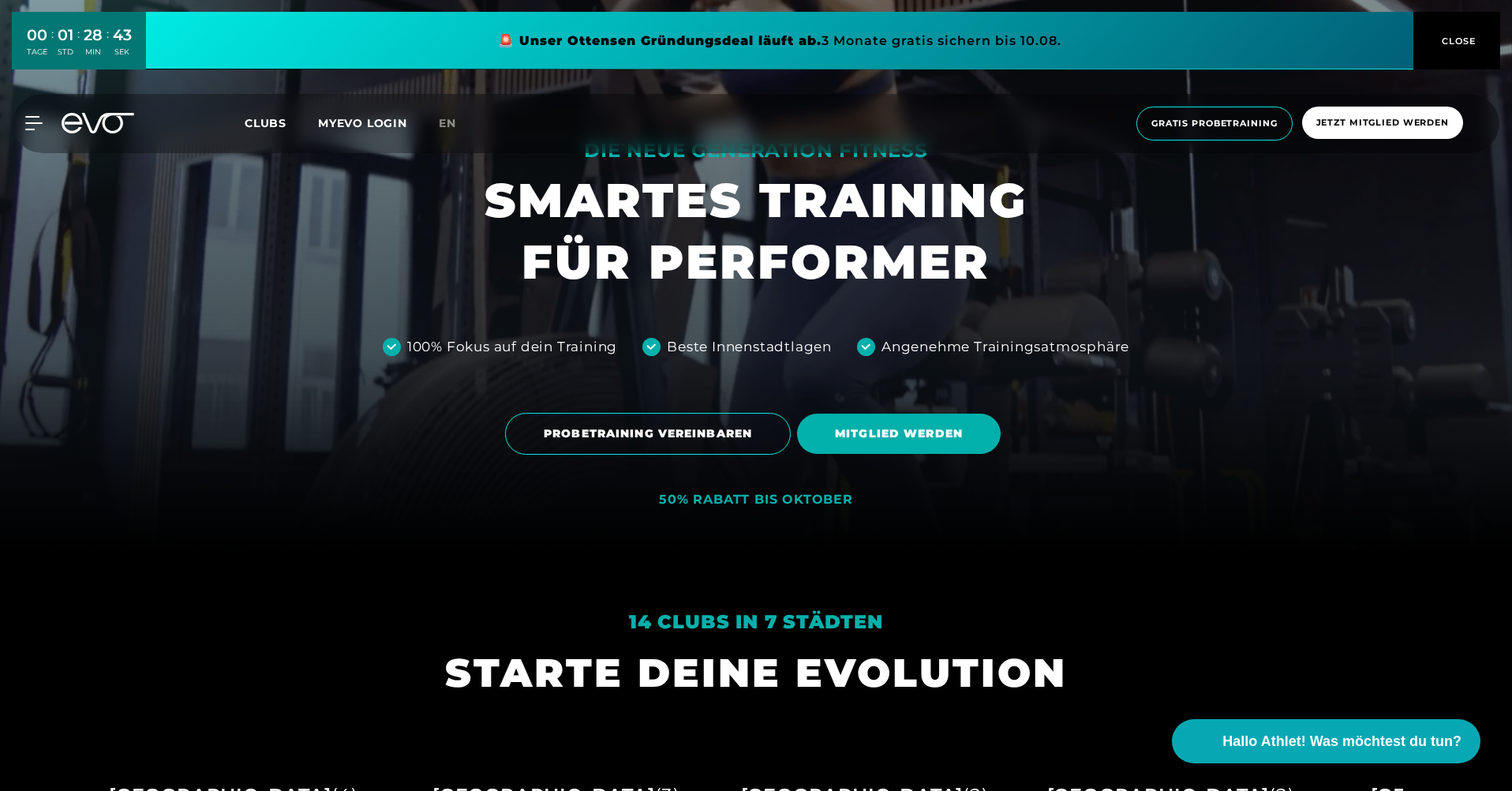
click at [1304, 34] on link at bounding box center [780, 41] width 1268 height 57
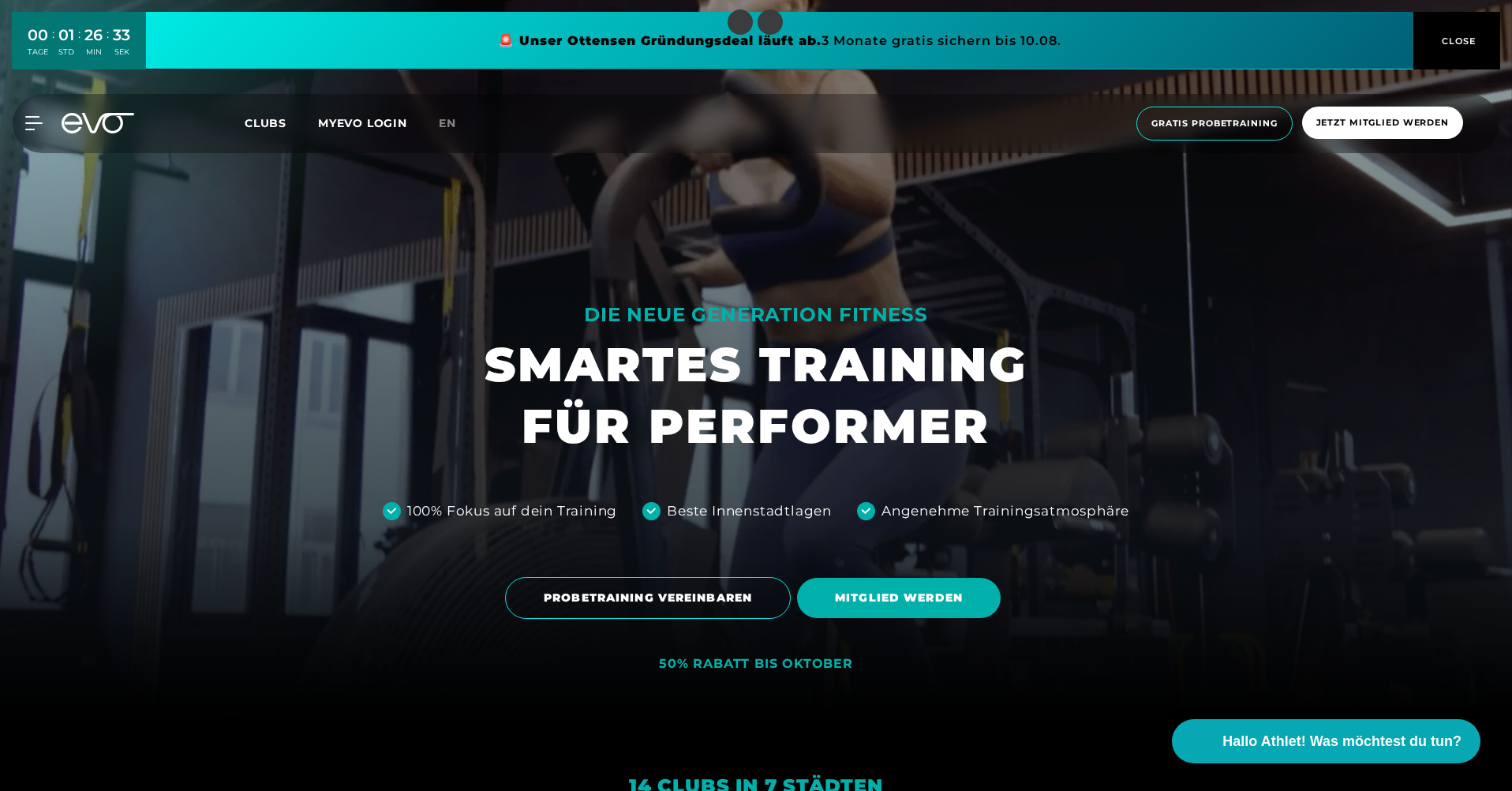
scroll to position [79, 0]
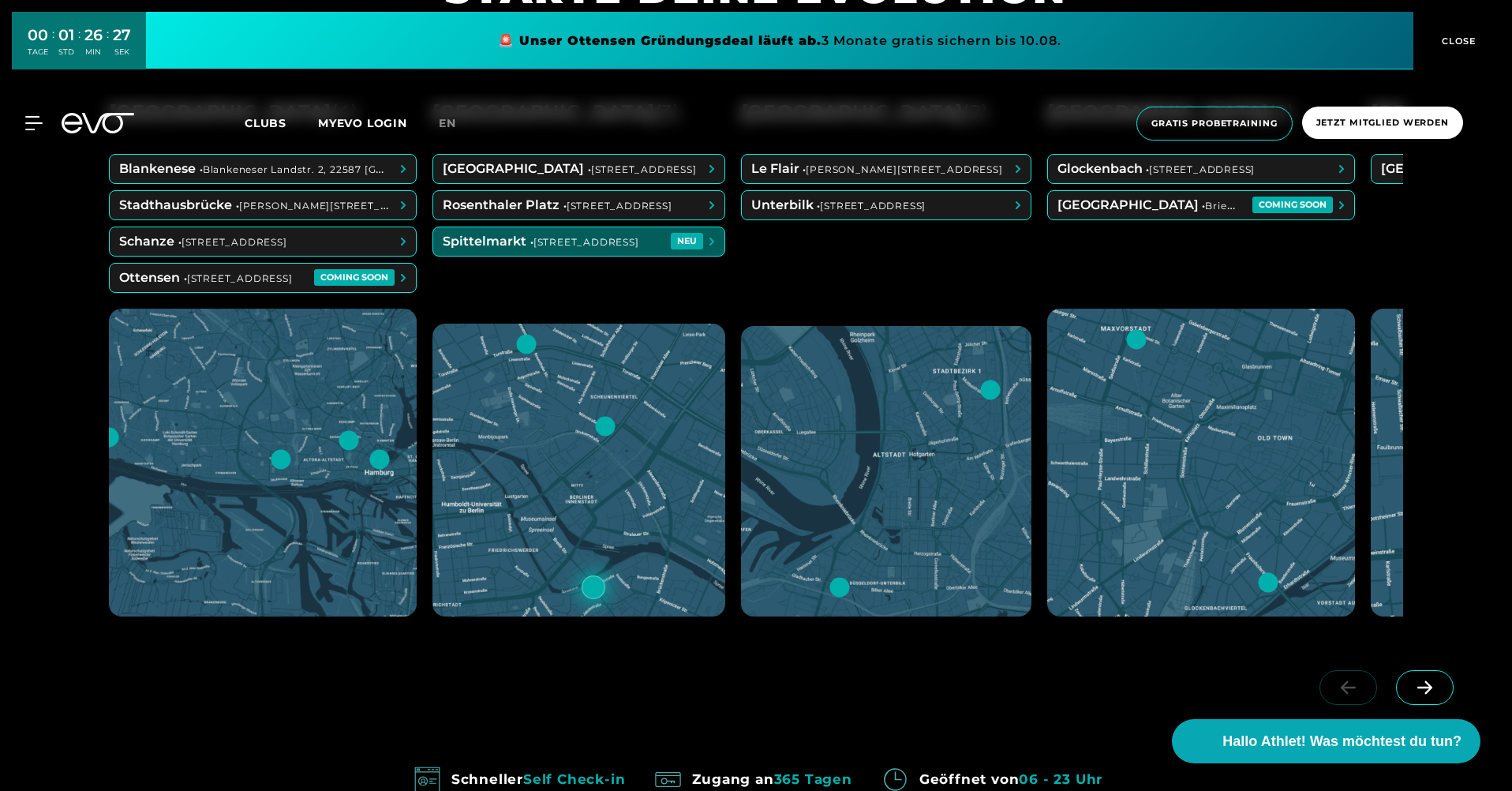
scroll to position [947, 0]
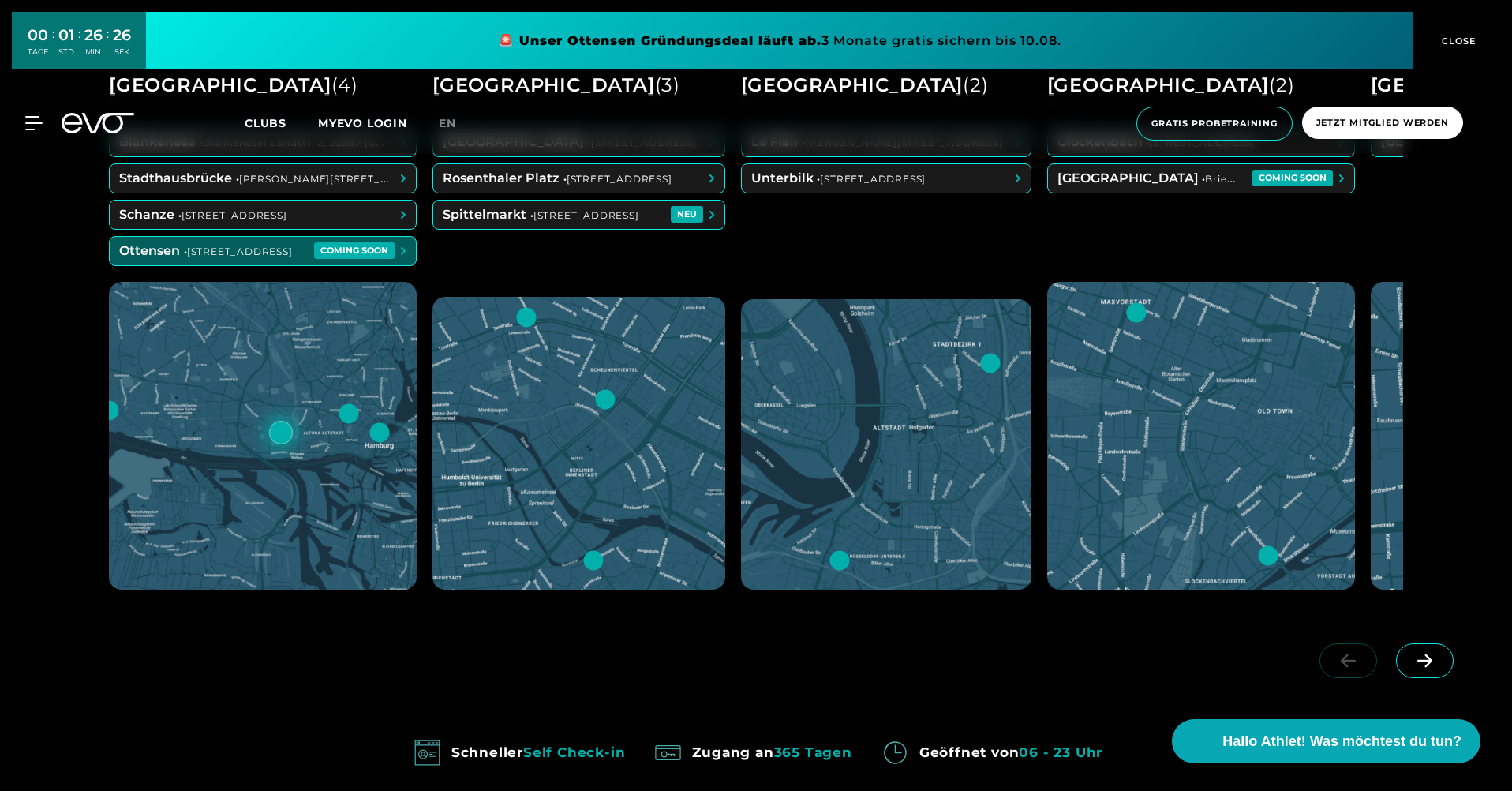
click at [281, 433] on div at bounding box center [281, 432] width 24 height 24
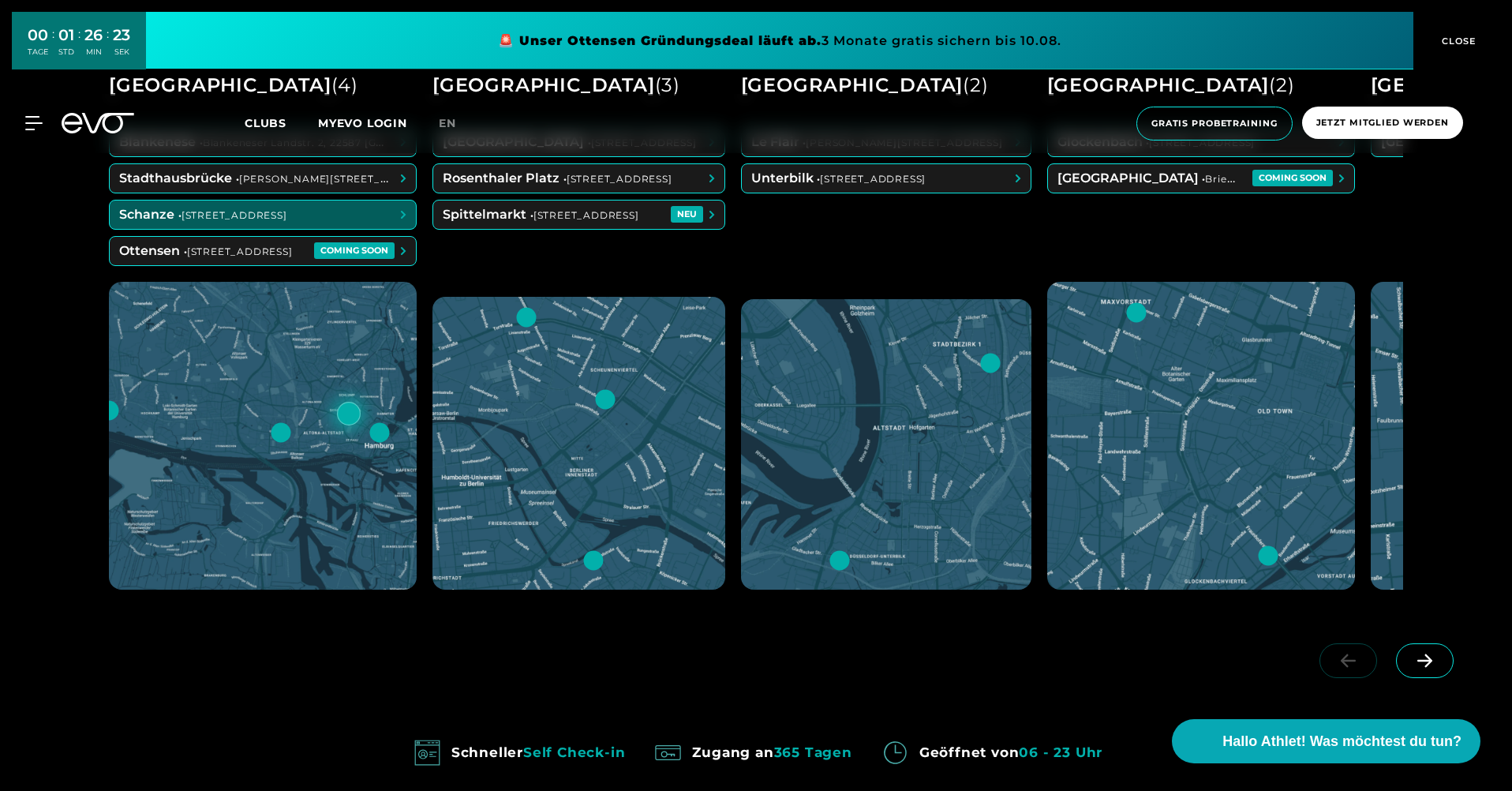
click at [349, 415] on div at bounding box center [349, 414] width 24 height 24
click at [385, 216] on span at bounding box center [263, 214] width 306 height 29
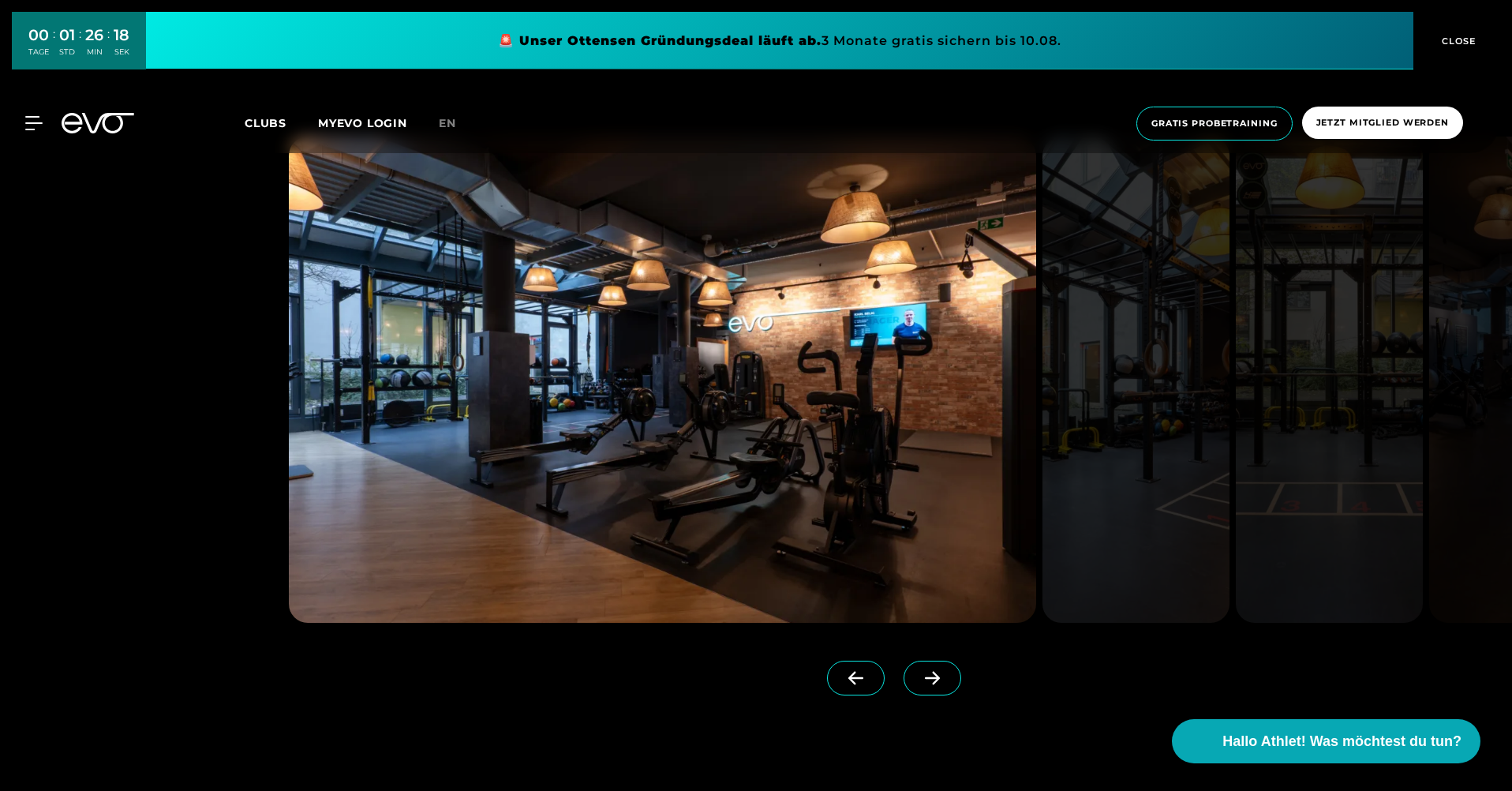
scroll to position [1736, 0]
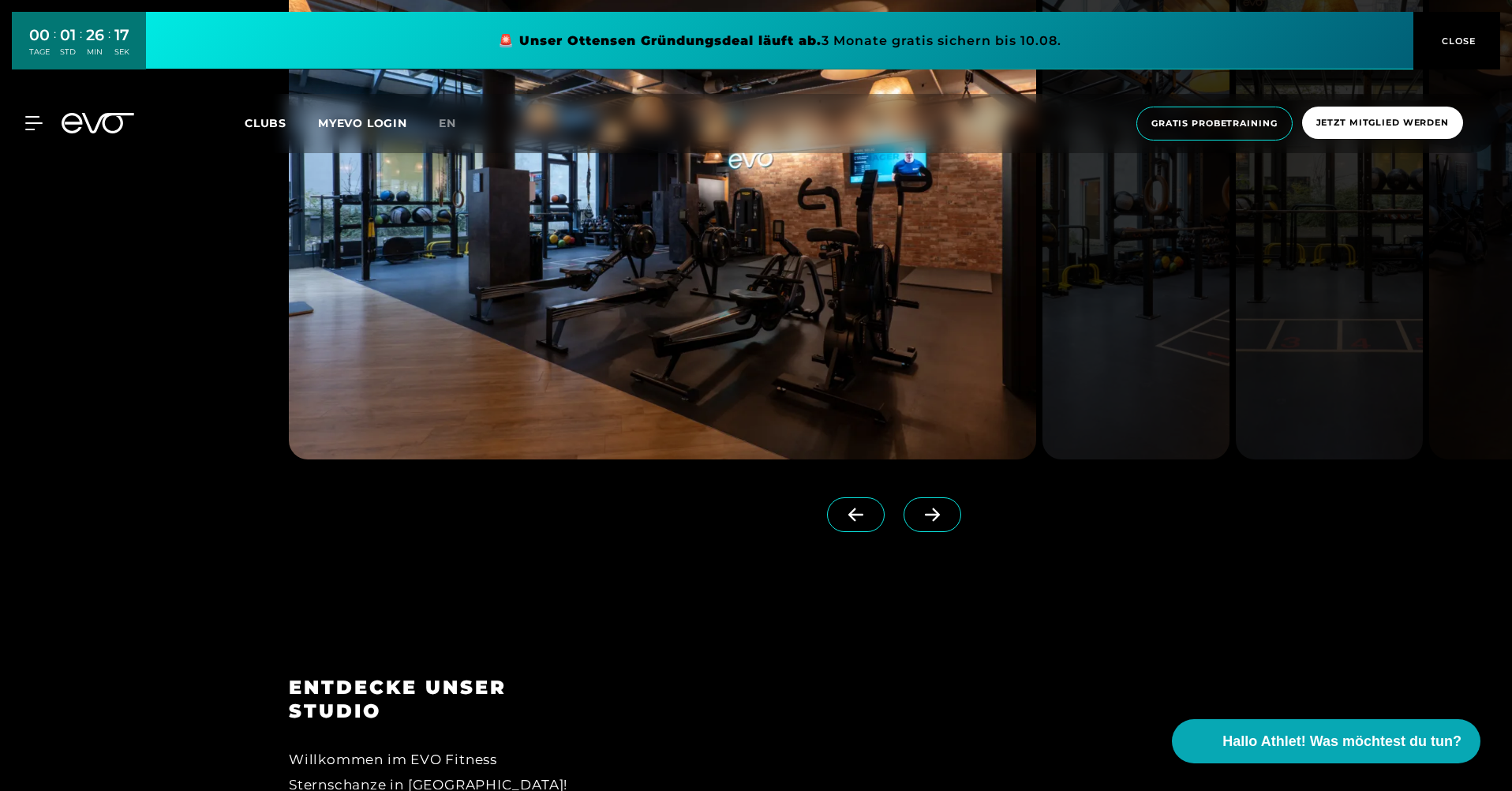
click at [903, 494] on div at bounding box center [615, 510] width 654 height 101
click at [921, 517] on icon at bounding box center [932, 514] width 28 height 14
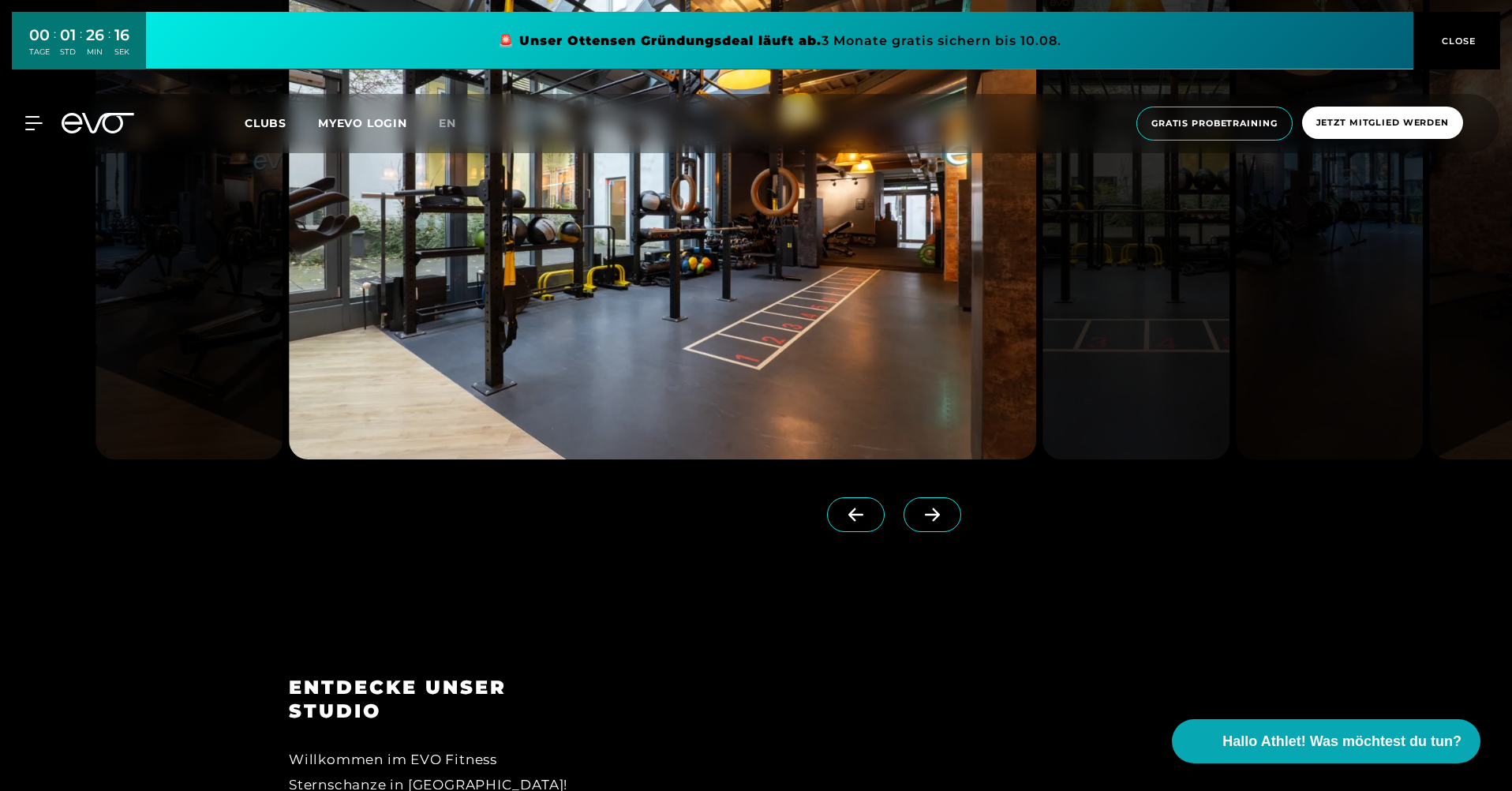
click at [925, 522] on span at bounding box center [933, 514] width 57 height 35
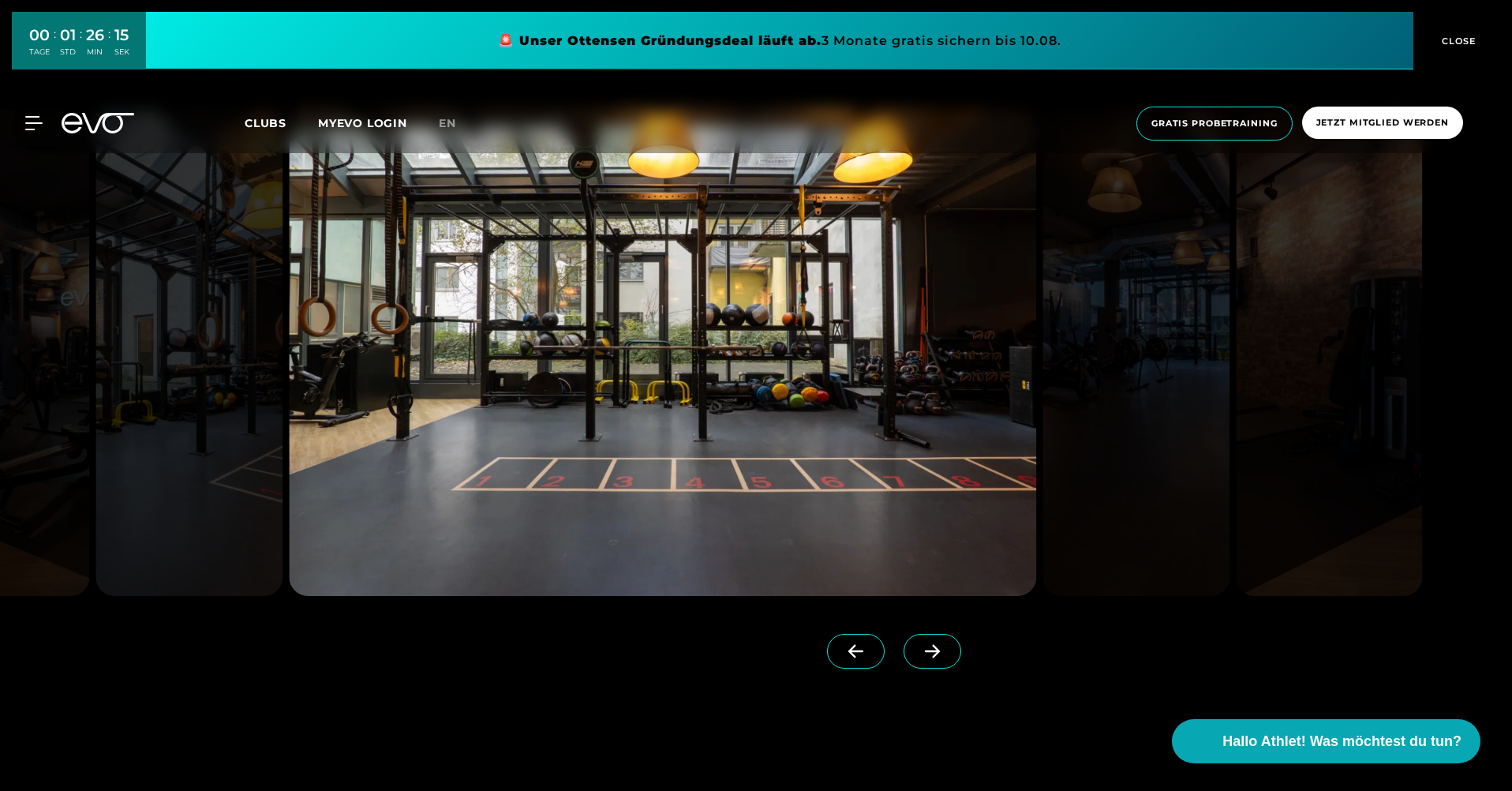
scroll to position [1579, 0]
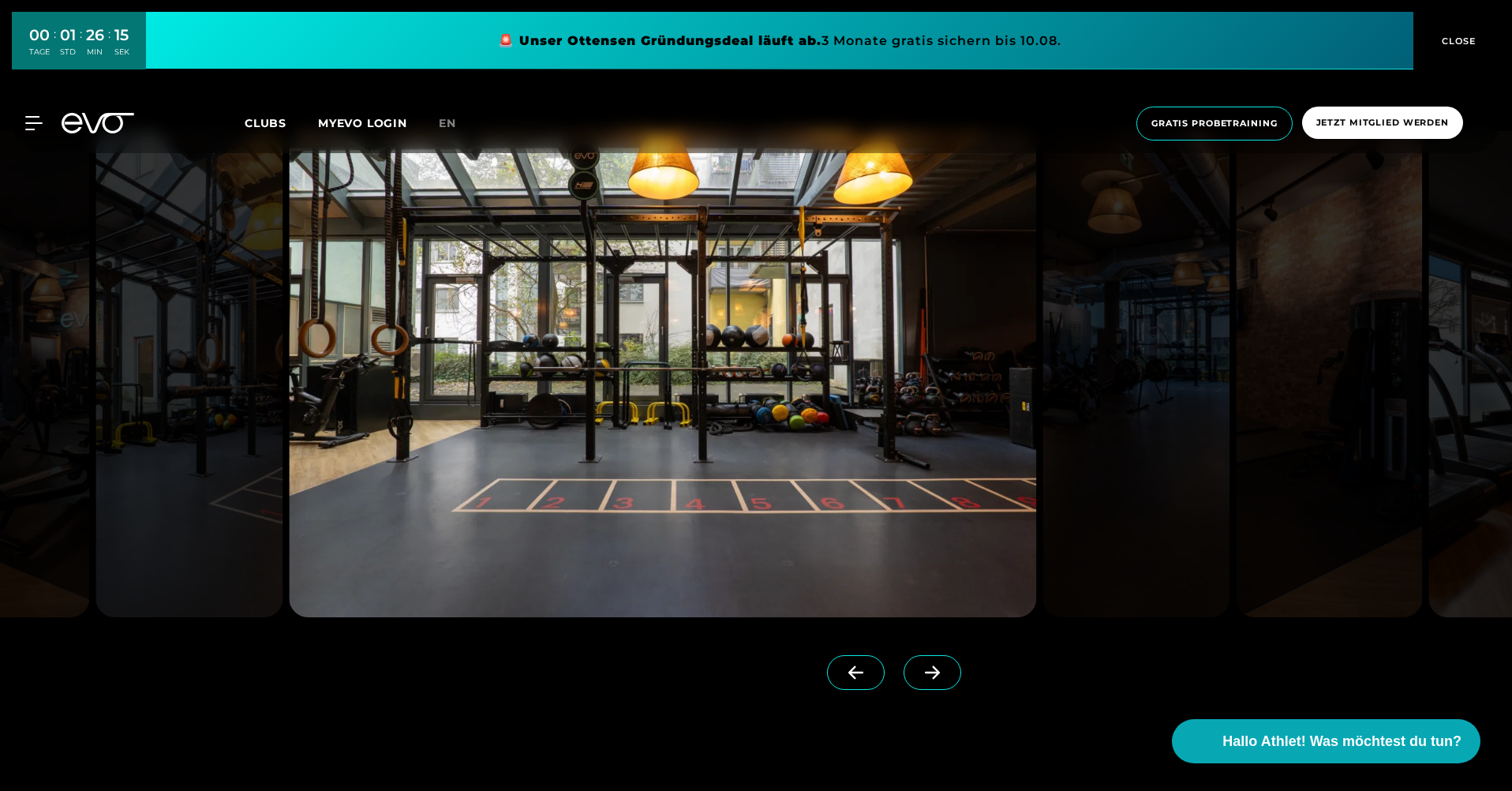
click at [930, 674] on icon at bounding box center [932, 672] width 28 height 14
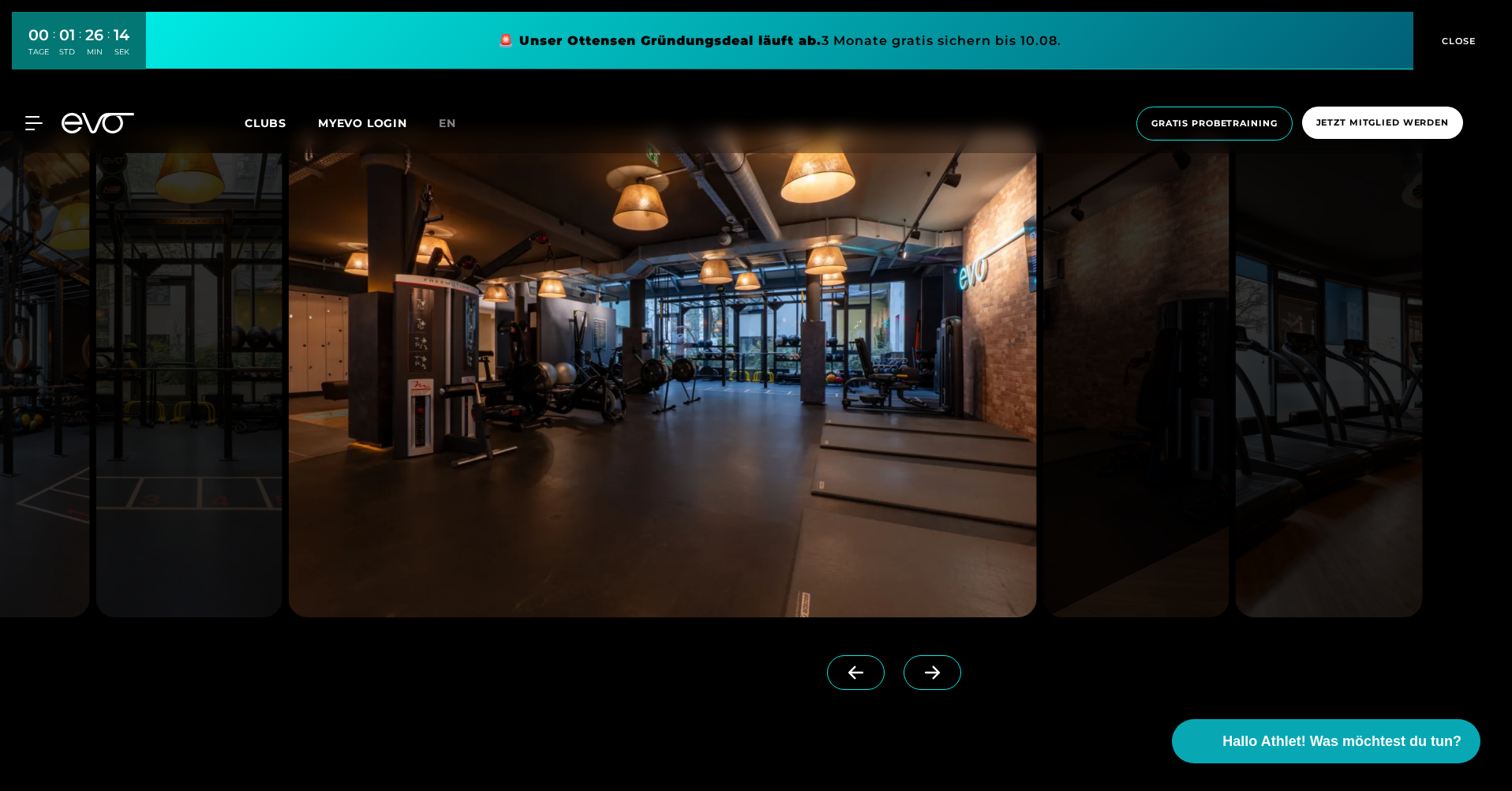
click at [930, 674] on icon at bounding box center [932, 672] width 28 height 14
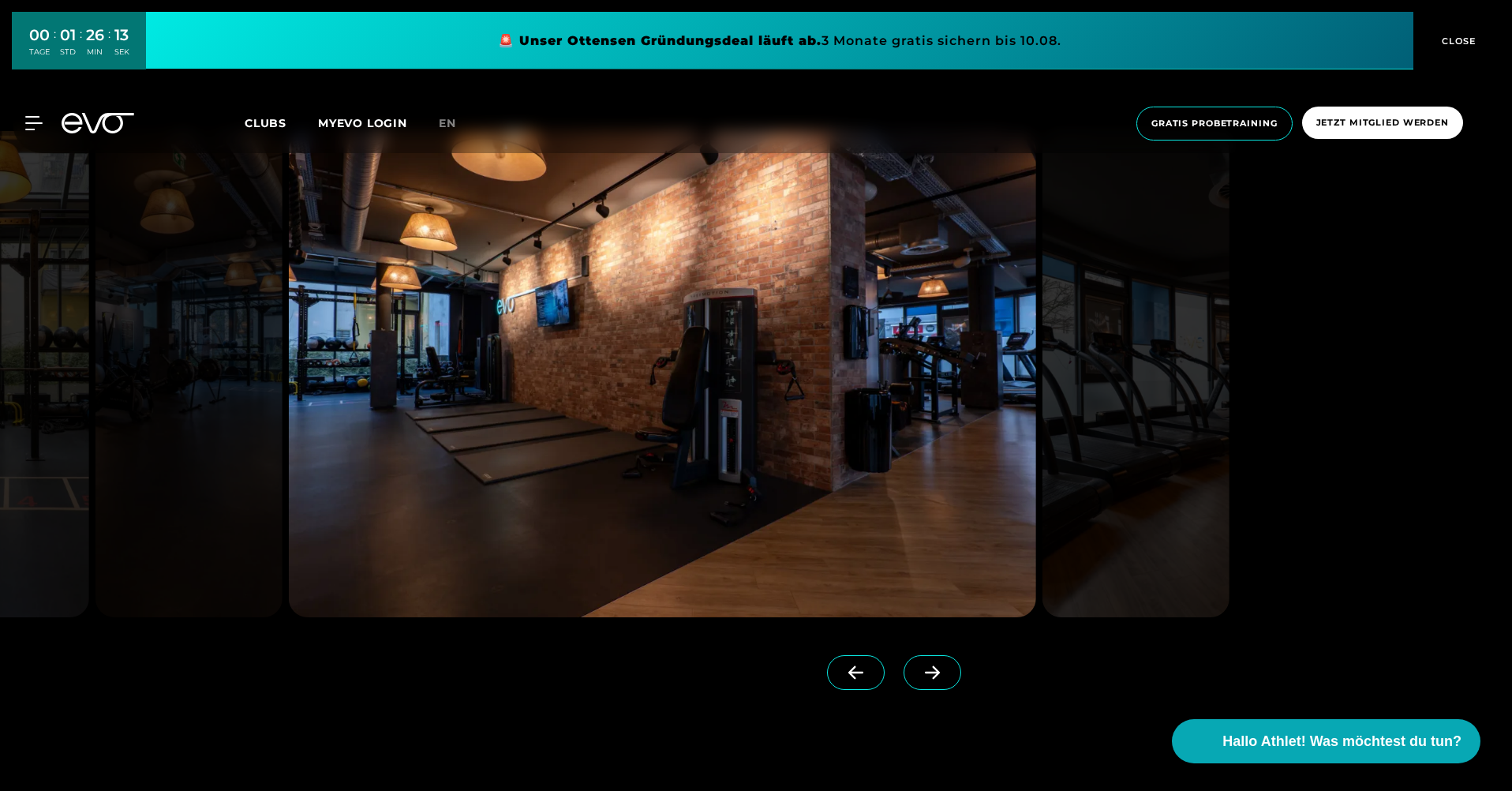
click at [930, 674] on icon at bounding box center [932, 672] width 28 height 14
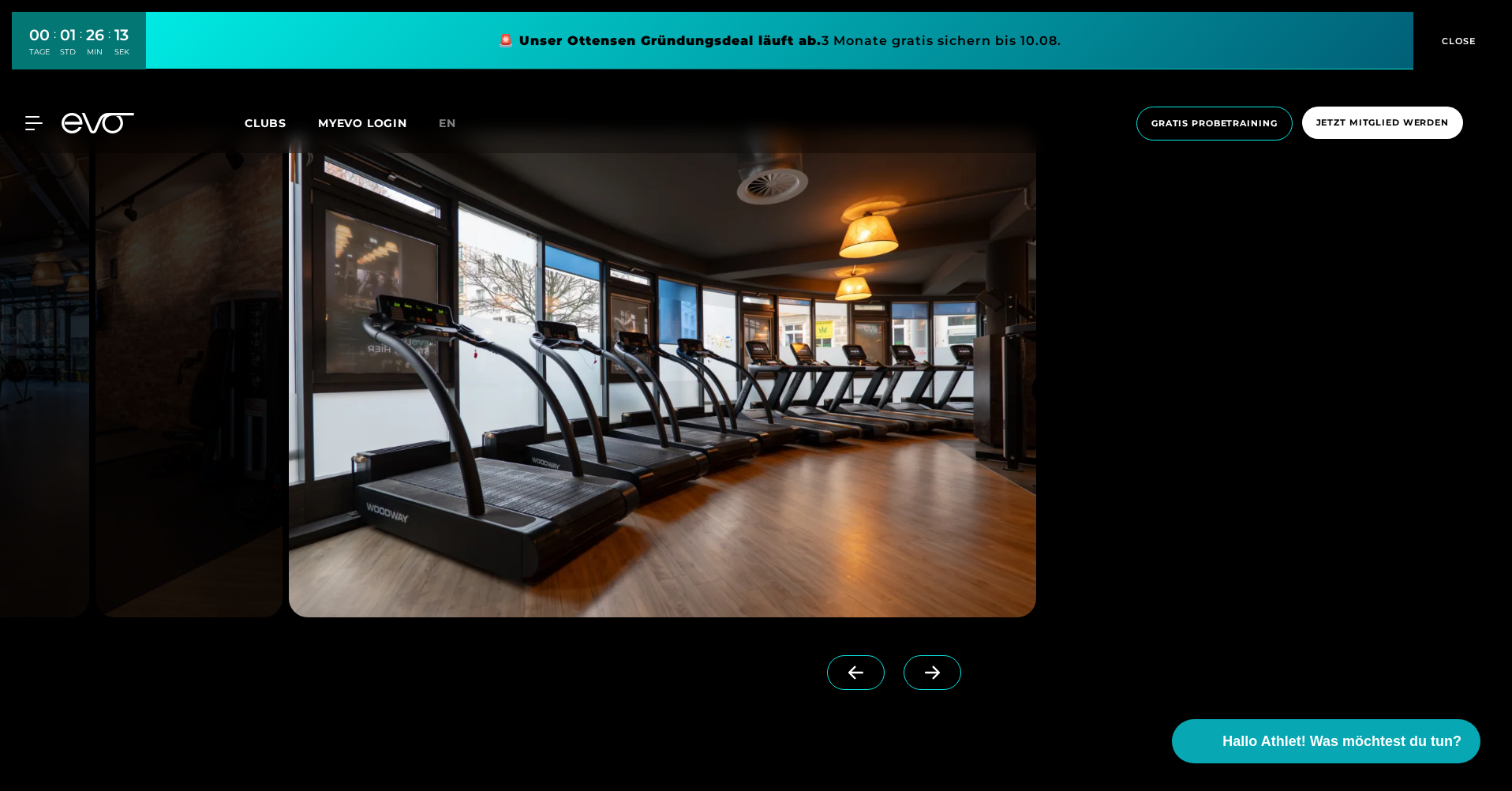
click at [931, 674] on icon at bounding box center [932, 672] width 28 height 14
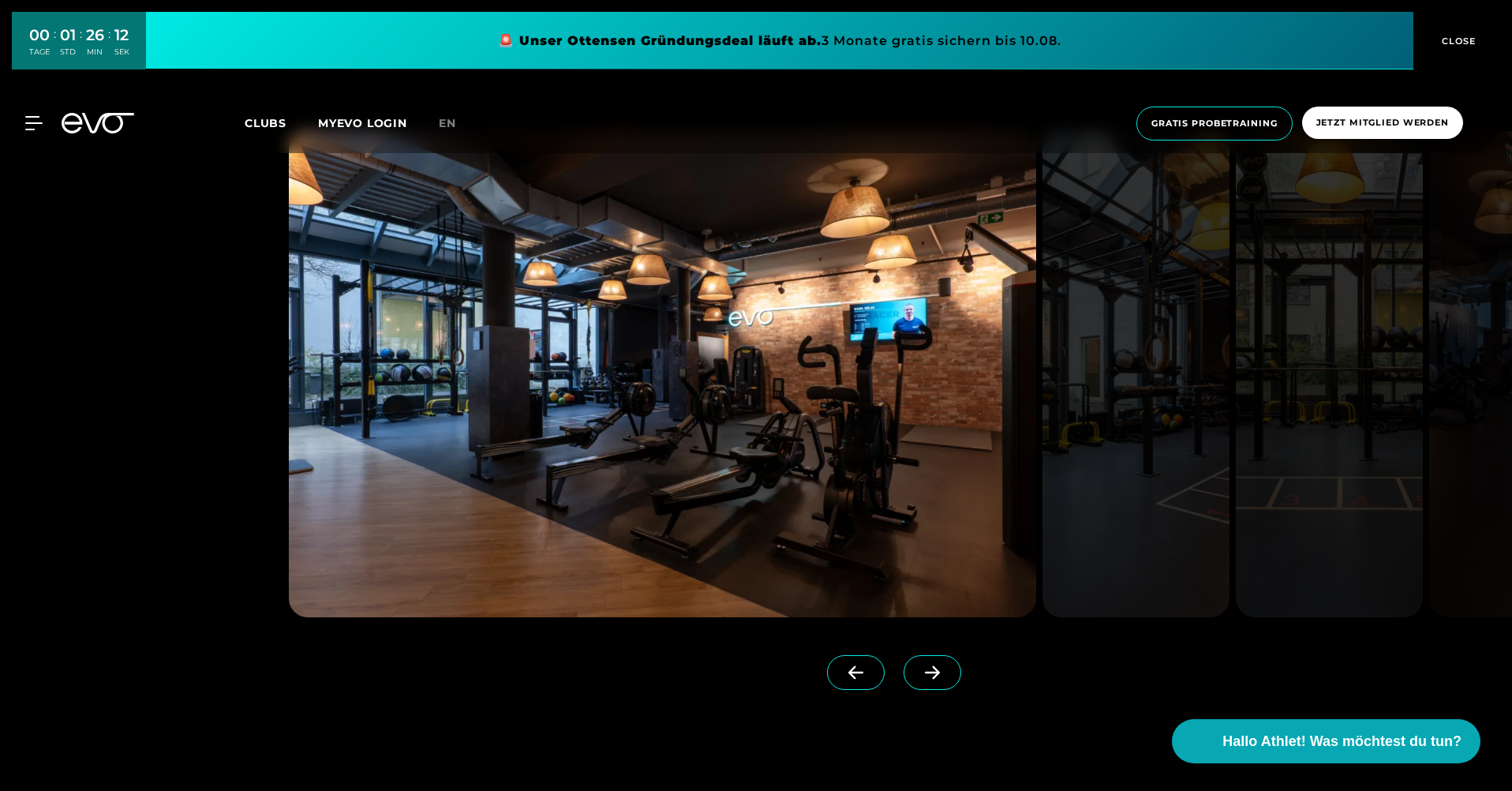
click at [931, 674] on icon at bounding box center [932, 672] width 28 height 14
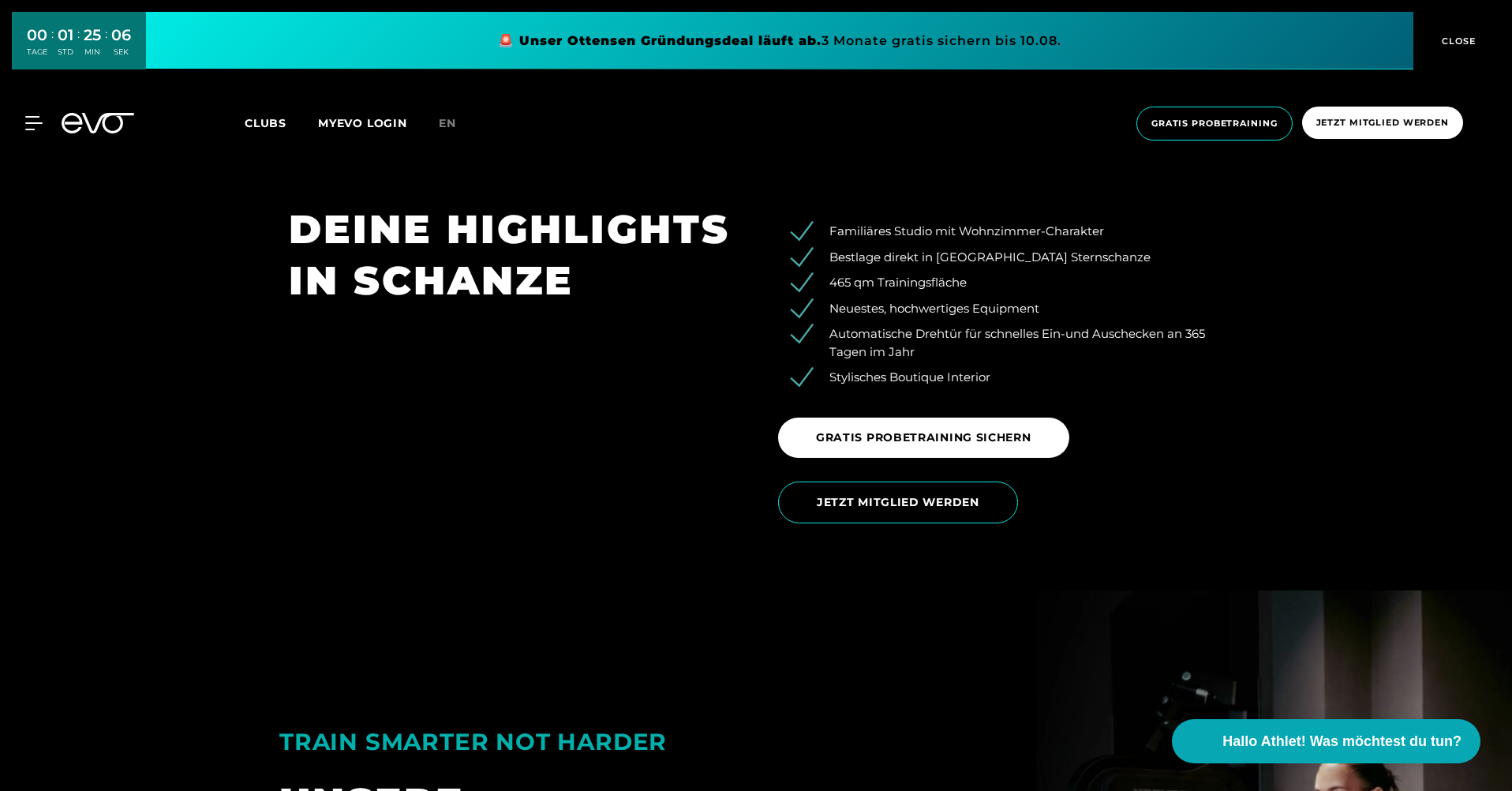
scroll to position [2684, 0]
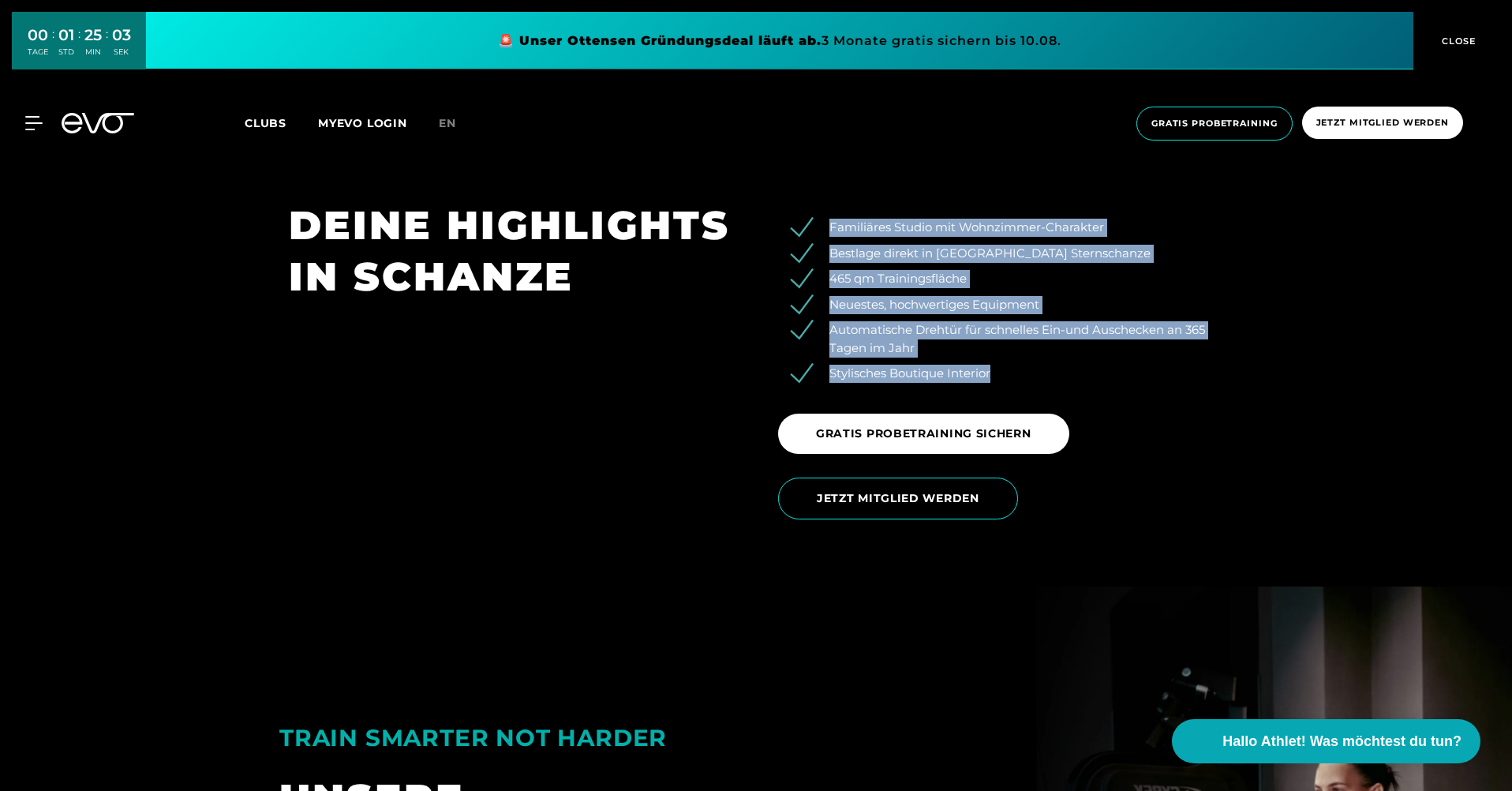
drag, startPoint x: 1006, startPoint y: 374, endPoint x: 826, endPoint y: 222, distance: 235.6
click at [826, 222] on ul "Familiäres Studio mit Wohnzimmer-Charakter Bestlage direkt in [GEOGRAPHIC_DATA]…" at bounding box center [1000, 301] width 445 height 164
click at [975, 312] on li "Neuestes, hochwertiges Equipment" at bounding box center [1012, 306] width 421 height 19
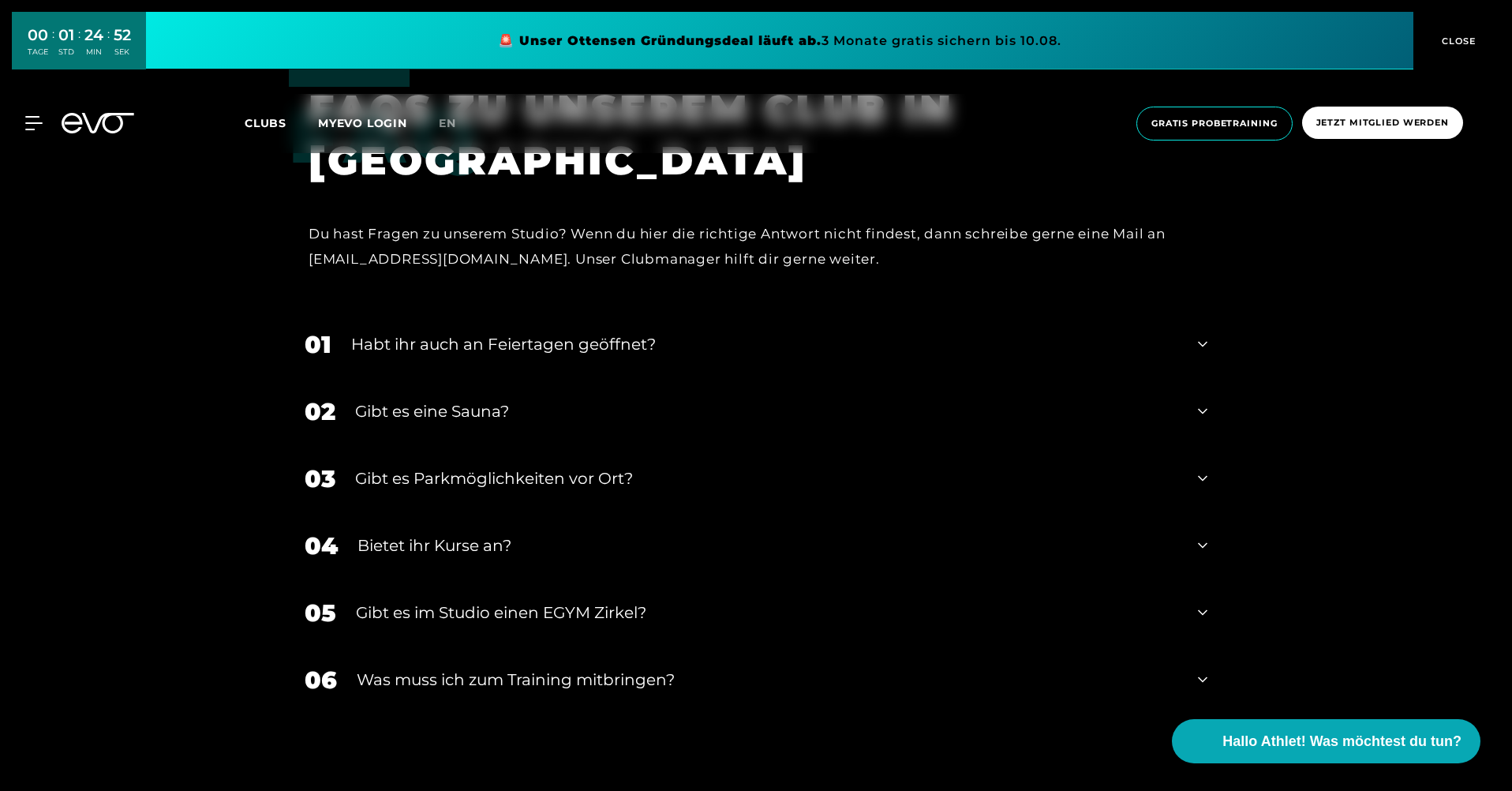
scroll to position [5604, 0]
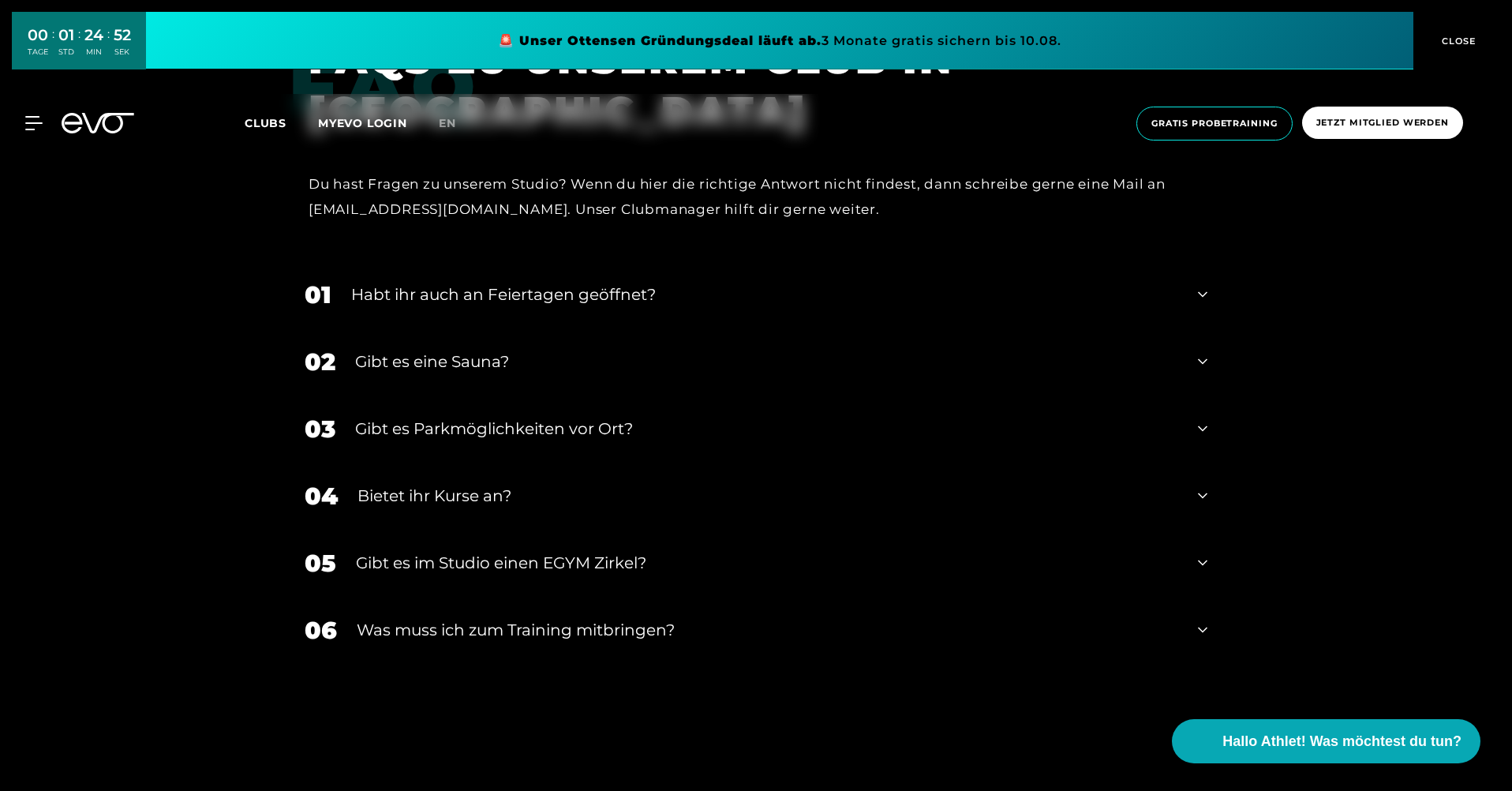
click at [429, 375] on div "02 Gibt es eine Sauna?" at bounding box center [756, 361] width 935 height 67
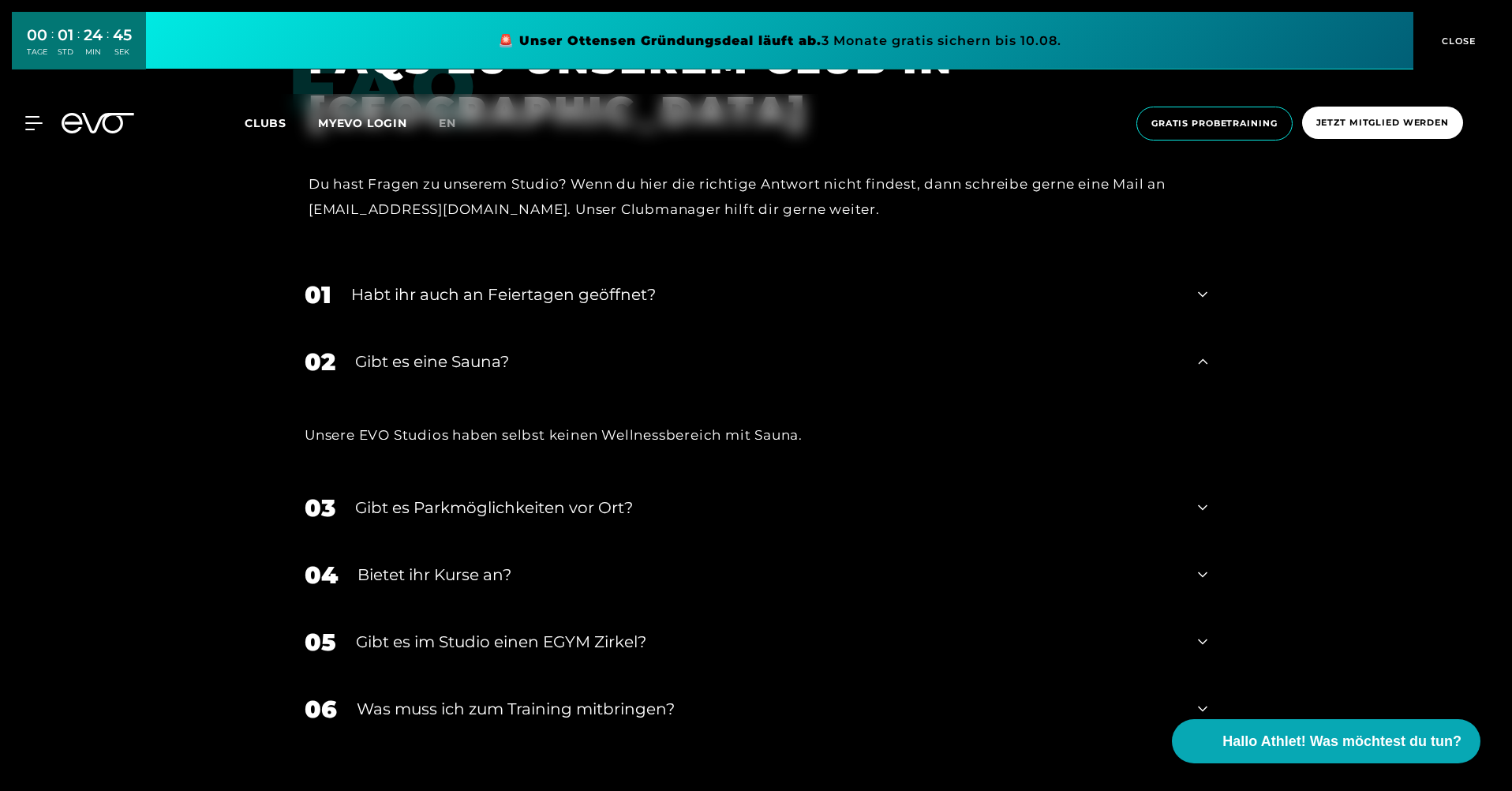
click at [613, 646] on div "Gibt es im Studio einen EGYM Zirkel?" at bounding box center [767, 642] width 822 height 24
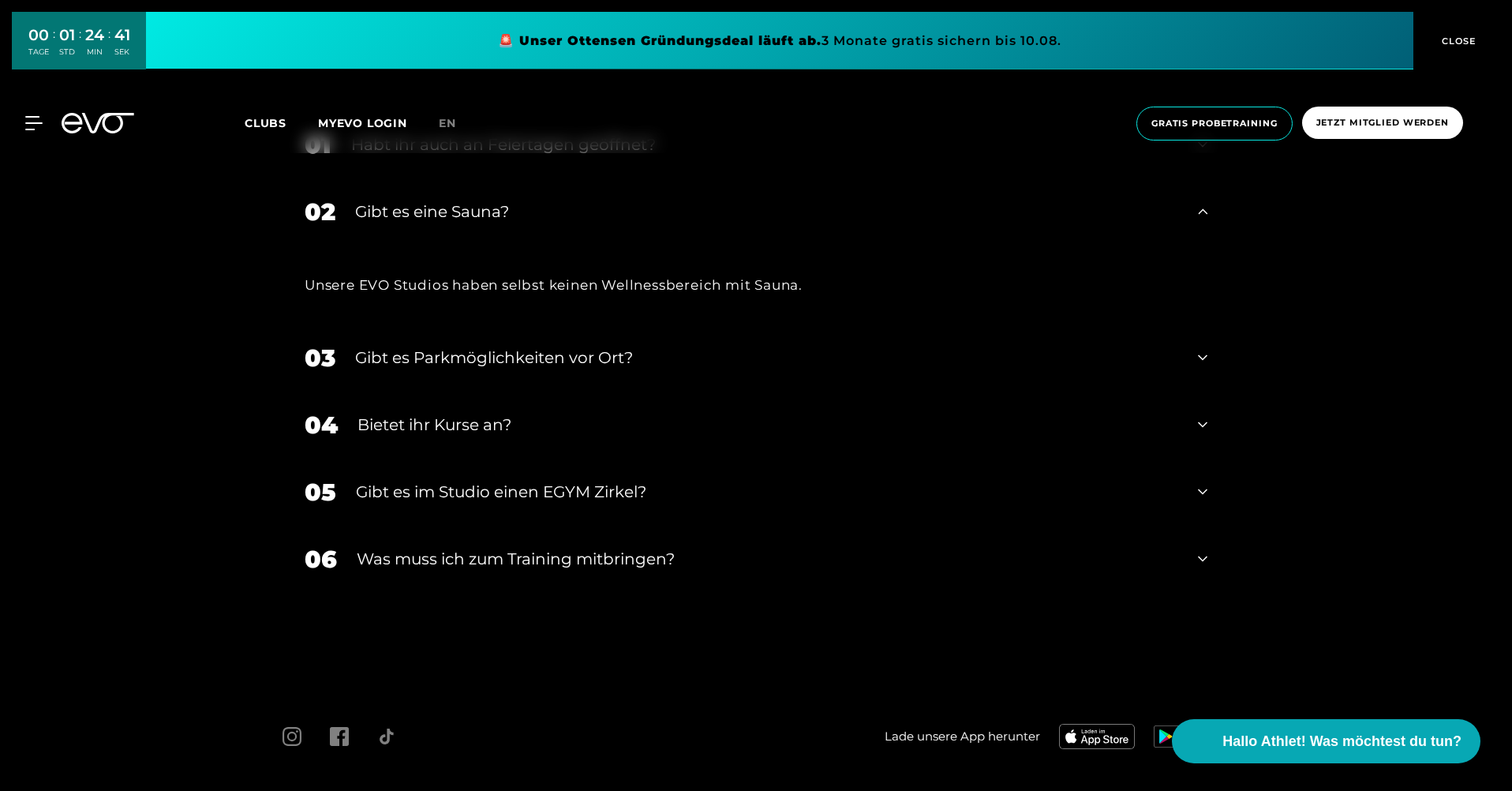
scroll to position [5581, 0]
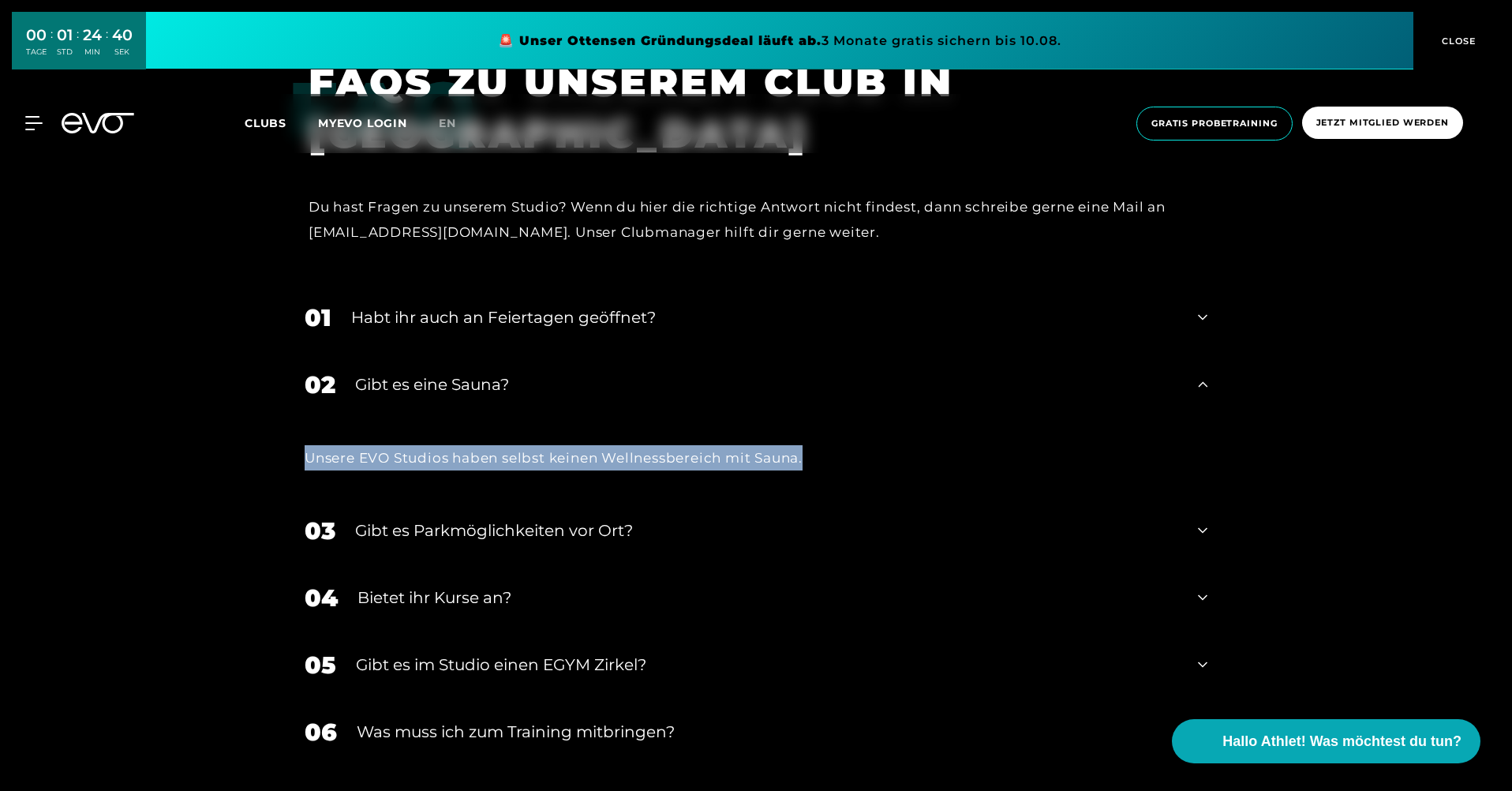
drag, startPoint x: 306, startPoint y: 455, endPoint x: 839, endPoint y: 435, distance: 533.4
click at [821, 442] on div "Unsere EVO Studios haben selbst keinen Wellnessbereich mit Sauna." at bounding box center [756, 458] width 935 height 79
drag, startPoint x: 1238, startPoint y: 447, endPoint x: 1245, endPoint y: 458, distance: 13.0
click at [1238, 447] on div "FAQ FAQS ZU UNSEREM CLUB IN SCHANZE Du hast Fragen zu unserem Studio? Wenn du h…" at bounding box center [756, 441] width 1512 height 807
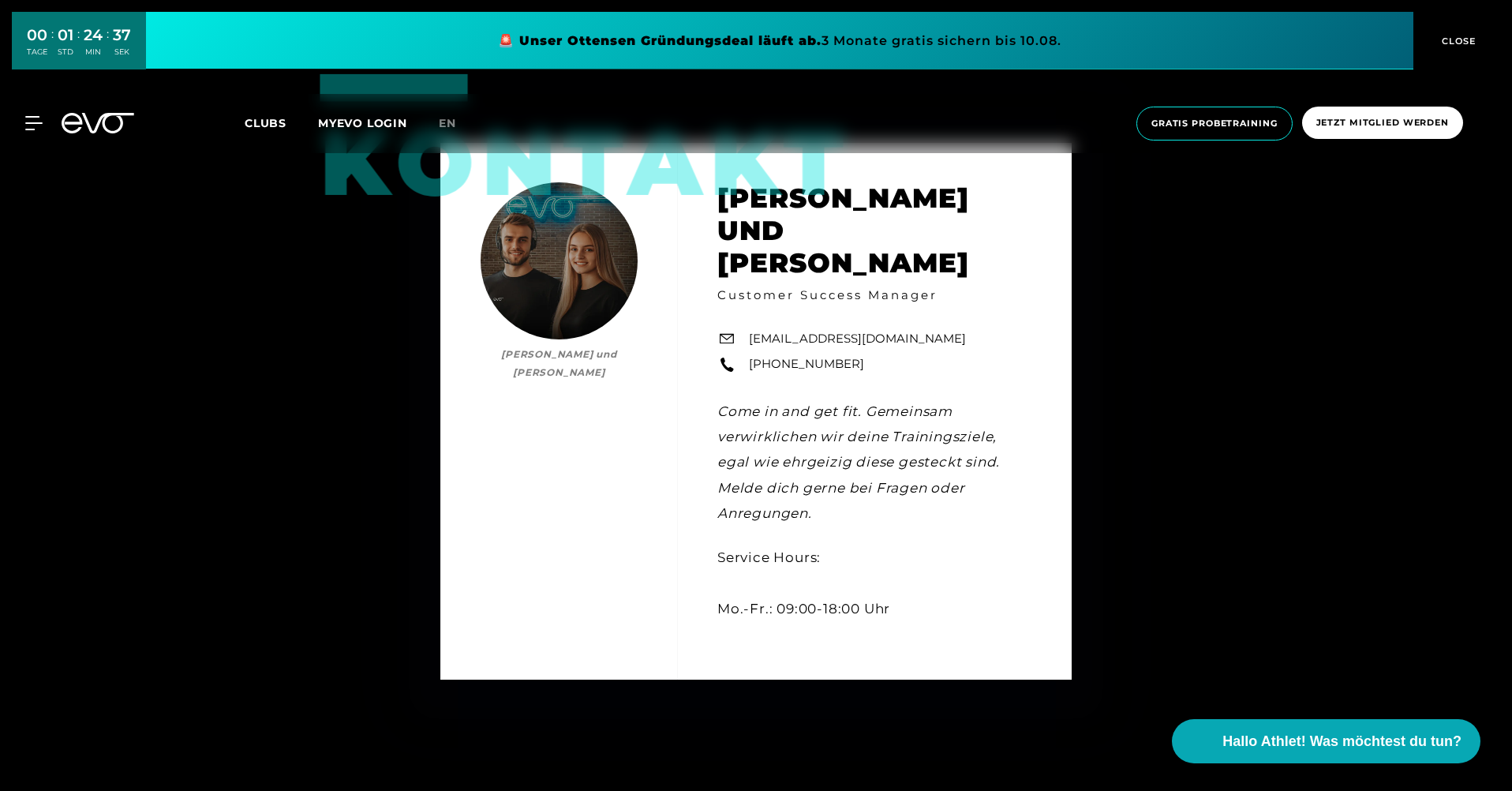
click at [1216, 512] on div "Kontakt [PERSON_NAME] und [PERSON_NAME] und [PERSON_NAME] Customer Success Mana…" at bounding box center [756, 411] width 1512 height 791
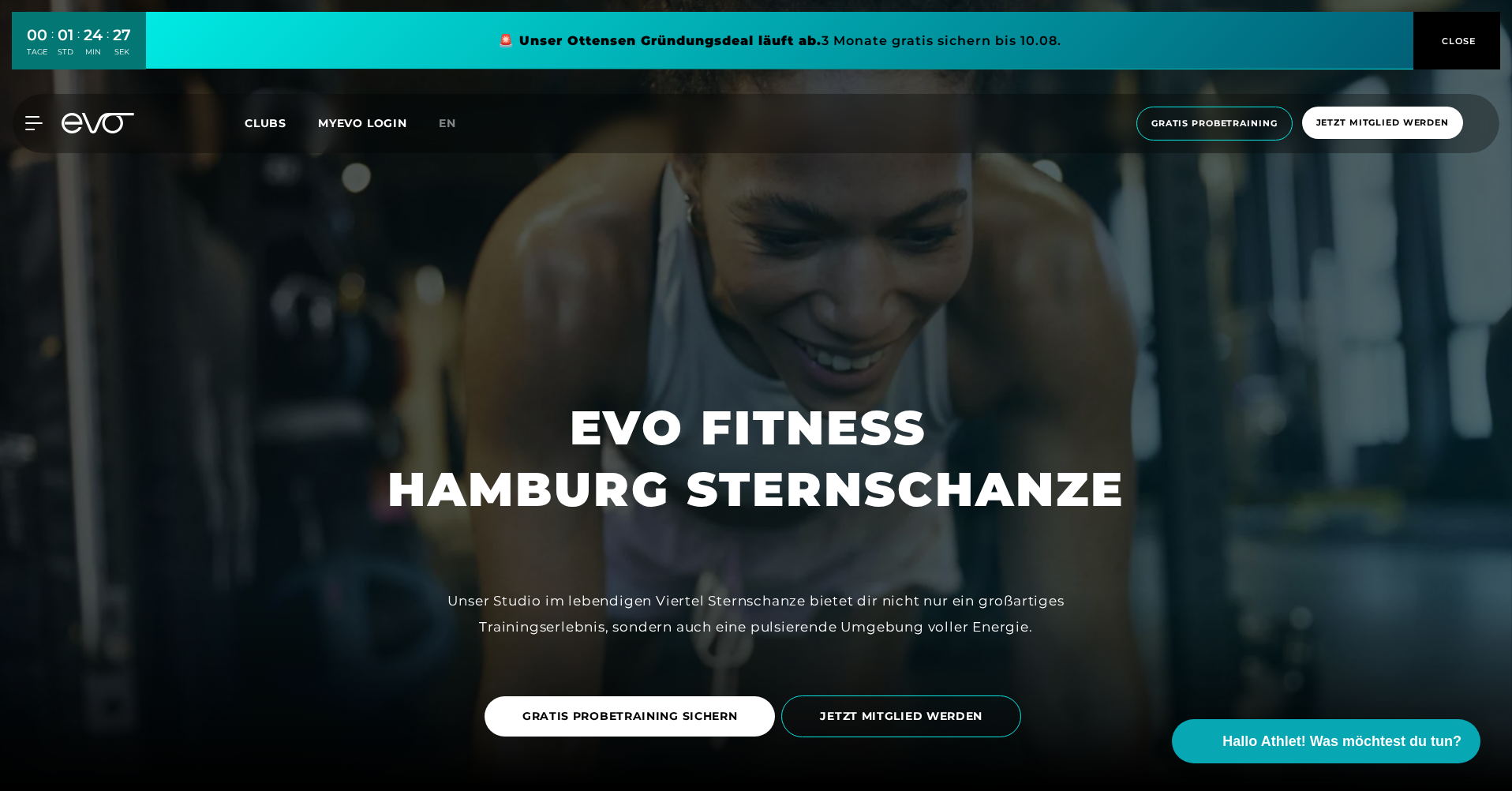
scroll to position [0, 0]
